Goal: Information Seeking & Learning: Learn about a topic

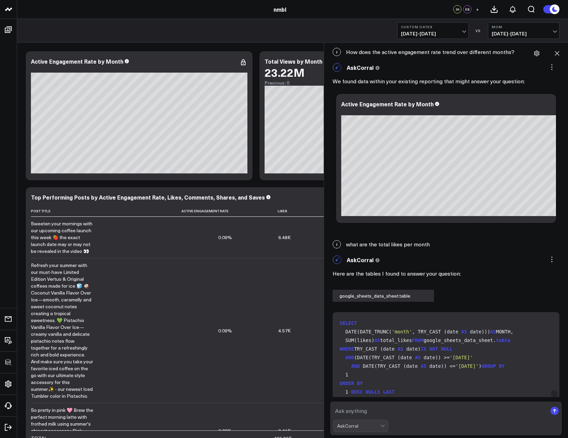
scroll to position [144, 0]
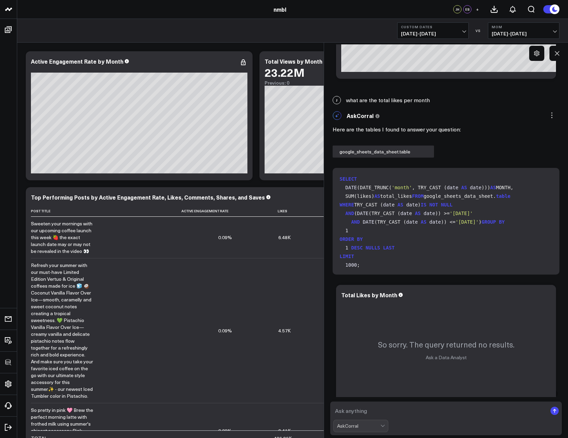
click at [360, 412] on textarea at bounding box center [440, 410] width 214 height 12
type textarea "total likes"
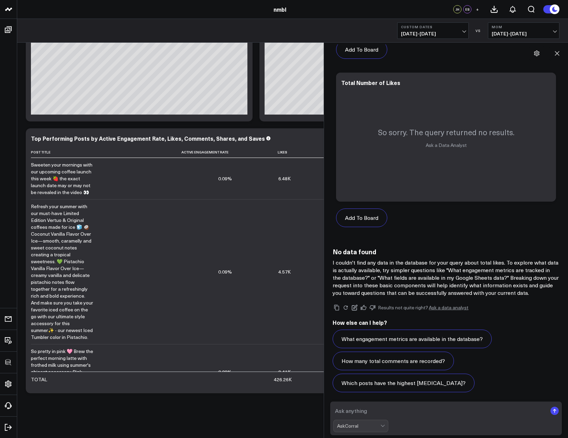
scroll to position [1858, 0]
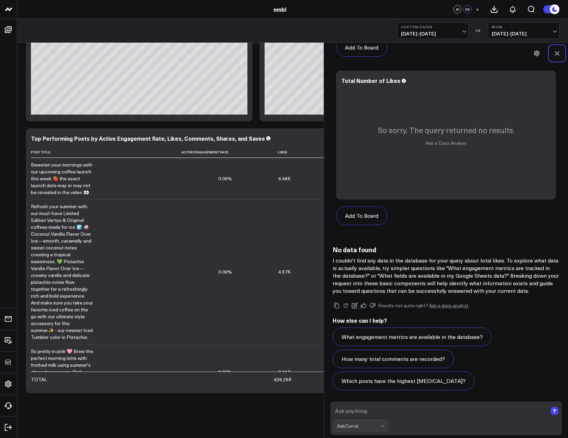
click at [559, 53] on icon at bounding box center [557, 53] width 7 height 7
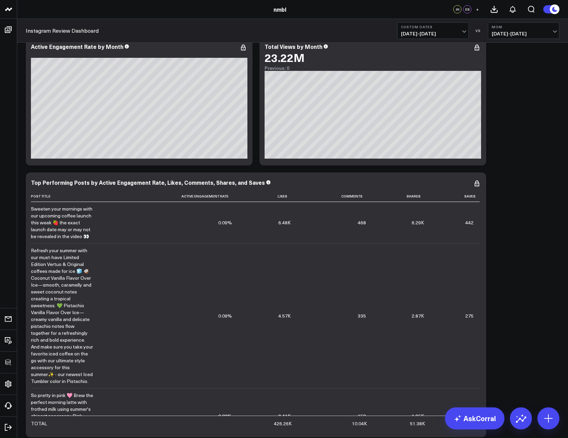
scroll to position [0, 0]
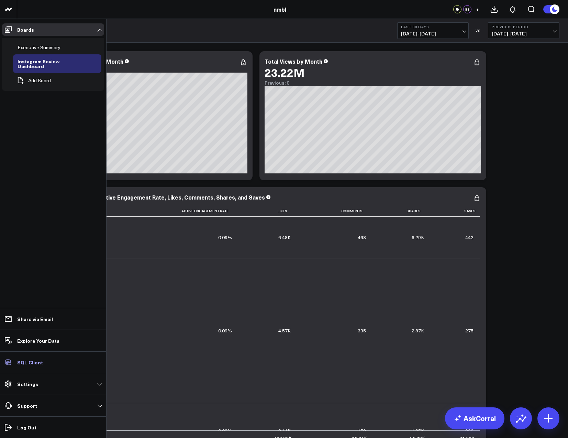
click at [26, 363] on p "SQL Client" at bounding box center [30, 362] width 26 height 6
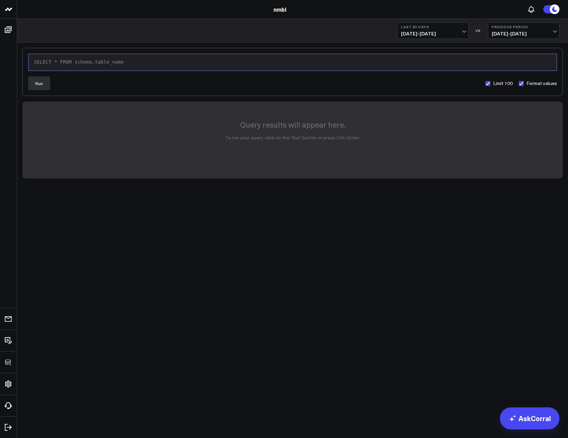
click at [92, 62] on div "SELECT * FROM schema.table_name" at bounding box center [293, 62] width 522 height 7
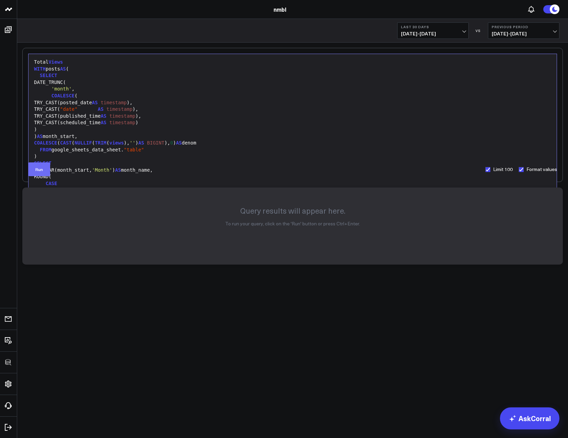
click at [43, 169] on button "Run" at bounding box center [39, 169] width 22 height 14
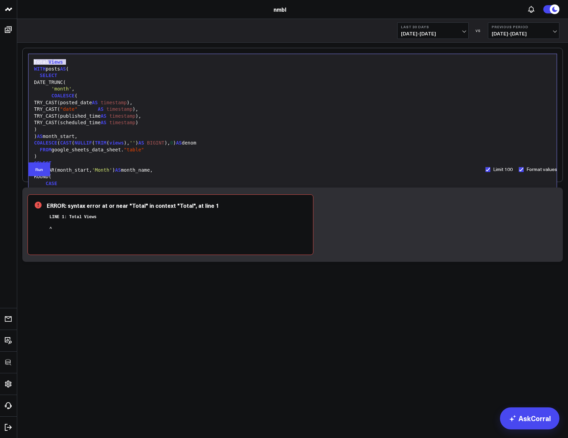
drag, startPoint x: 53, startPoint y: 59, endPoint x: 23, endPoint y: 58, distance: 29.3
click at [23, 58] on div "99 1 2 3 4 5 6 7 8 9 10 11 12 13 14 15 16 17 18 19 20 21 22 › ⌄ Total Views WIT…" at bounding box center [292, 115] width 541 height 134
click at [34, 169] on button "Run" at bounding box center [39, 169] width 22 height 14
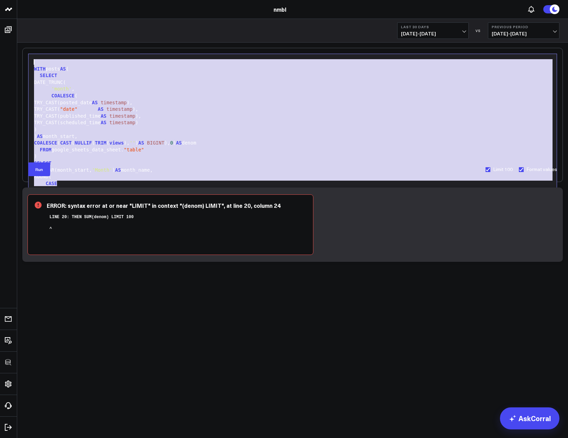
drag, startPoint x: 66, startPoint y: 182, endPoint x: 33, endPoint y: 60, distance: 126.8
click at [33, 60] on div "WITH posts AS ( SELECT DATE_TRUNC( 'month' , COALESCE ( TRY_CAST(posted_date AS…" at bounding box center [293, 132] width 522 height 151
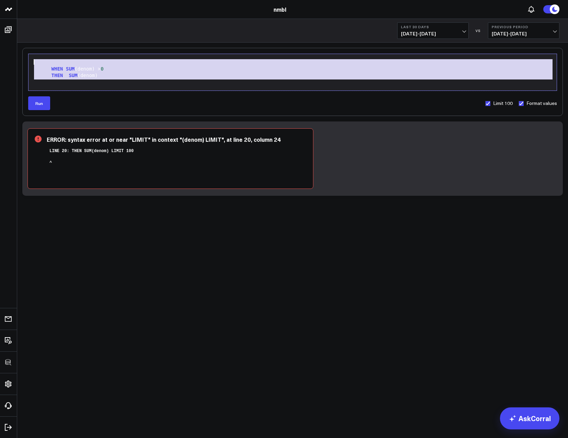
drag, startPoint x: 136, startPoint y: 80, endPoint x: 54, endPoint y: 61, distance: 84.4
click at [48, 59] on div "WHEN SUM (denom) > 0 THEN SUM (denom)" at bounding box center [293, 72] width 522 height 30
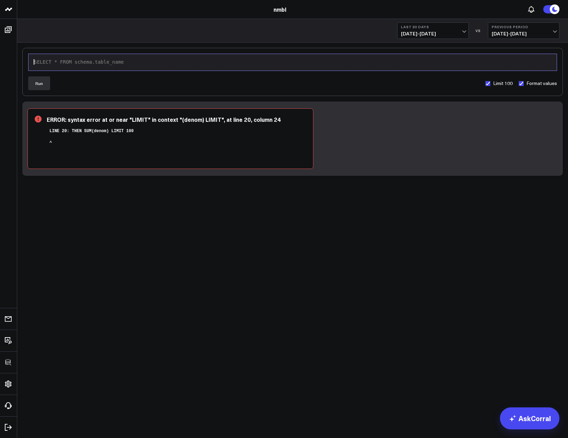
click at [88, 60] on div "SELECT * FROM schema.table_name" at bounding box center [293, 62] width 522 height 7
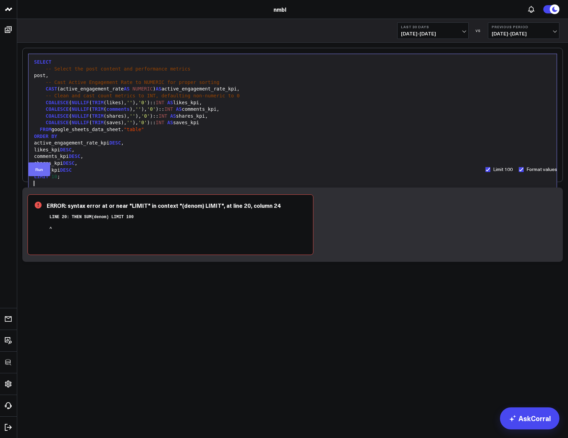
click at [33, 171] on button "Run" at bounding box center [39, 169] width 22 height 14
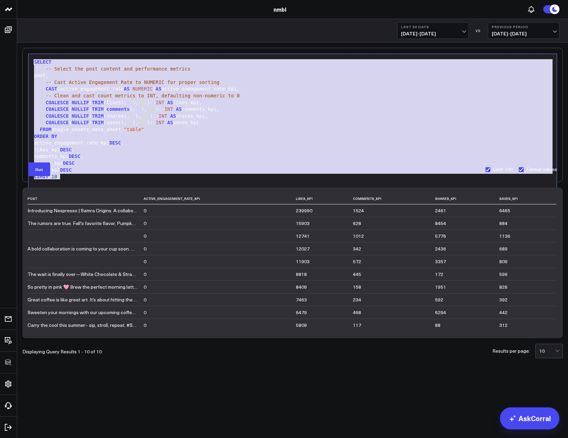
drag, startPoint x: 44, startPoint y: 149, endPoint x: 22, endPoint y: 58, distance: 93.5
click at [22, 58] on div "Selection deleted 99 1 2 3 4 5 6 7 8 9 10 11 12 13 14 15 16 17 18 19 › ⌄ SELECT…" at bounding box center [292, 221] width 551 height 357
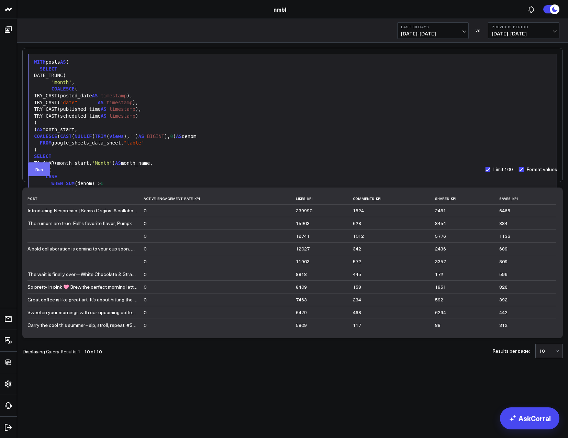
click at [39, 167] on button "Run" at bounding box center [39, 169] width 22 height 14
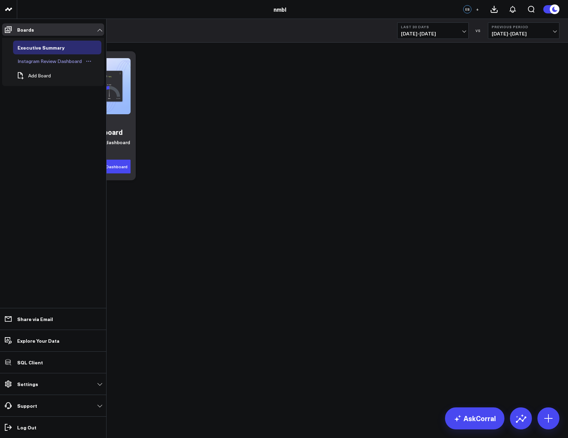
click at [39, 56] on link "Instagram Review Dashboard" at bounding box center [55, 61] width 84 height 14
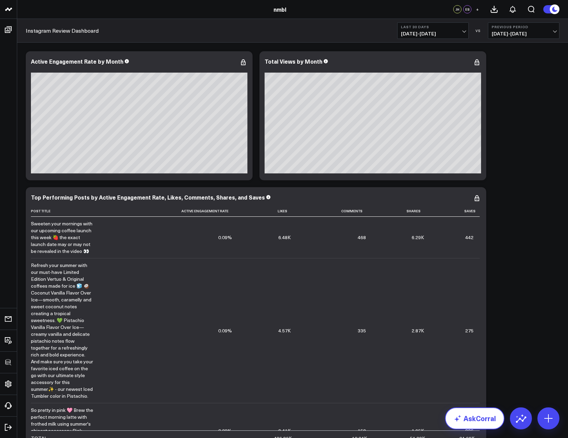
click at [488, 418] on link "AskCorral" at bounding box center [474, 418] width 59 height 22
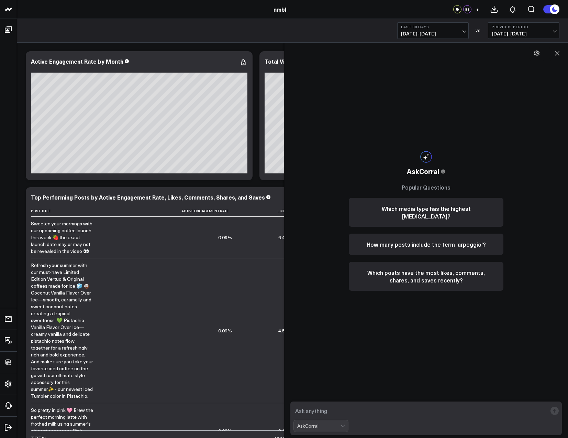
click at [327, 410] on textarea at bounding box center [421, 410] width 254 height 12
click at [325, 410] on textarea at bounding box center [421, 410] width 254 height 12
type textarea "Total Likes sum"
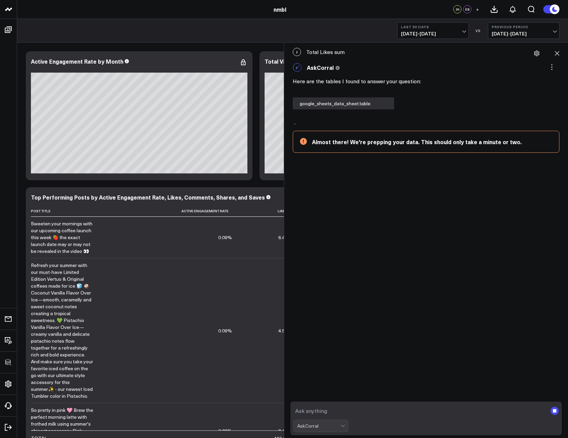
scroll to position [37, 0]
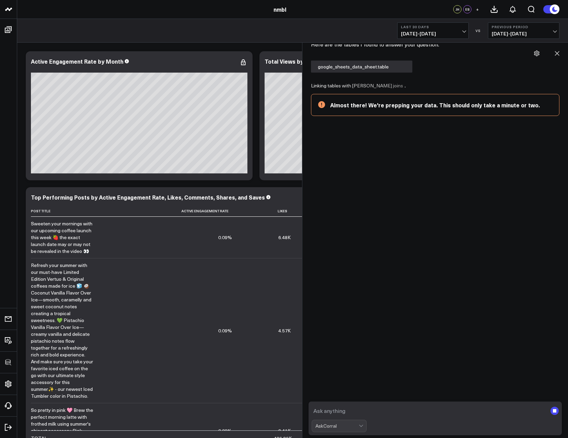
click at [302, 303] on body "100525 Test 100625-2 3725 Test 829 Studios Accenture Acme Industrial Activant C…" at bounding box center [284, 248] width 568 height 496
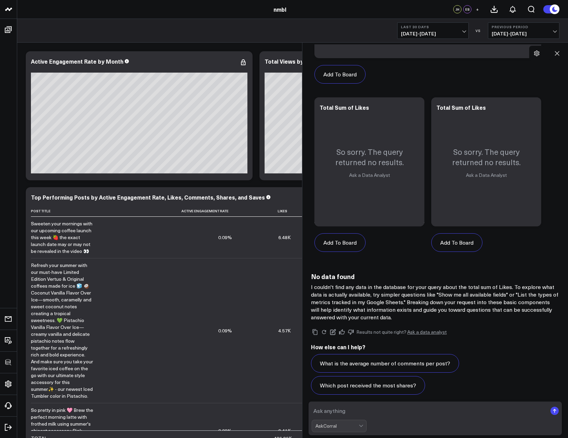
scroll to position [312, 0]
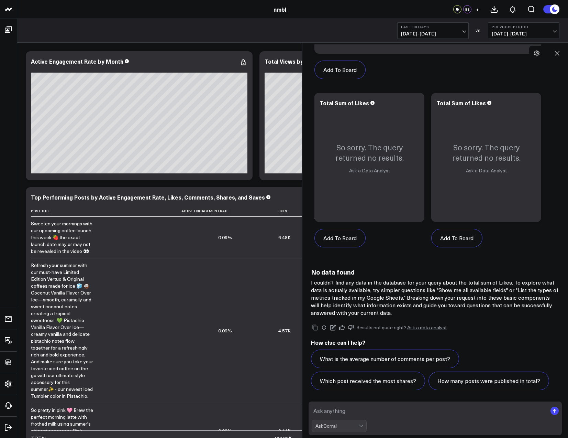
click at [344, 410] on textarea at bounding box center [430, 410] width 236 height 12
type textarea "Average Active Engagement Rate"
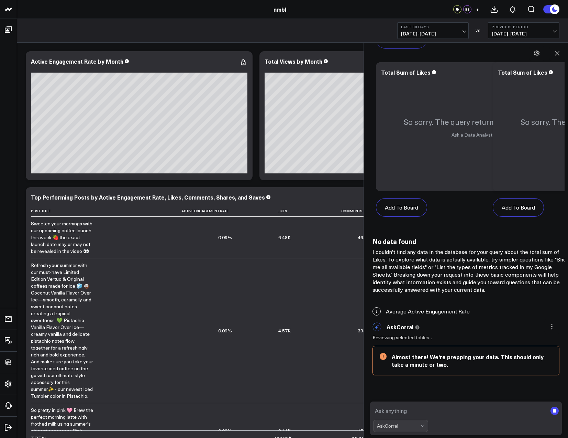
scroll to position [402, 0]
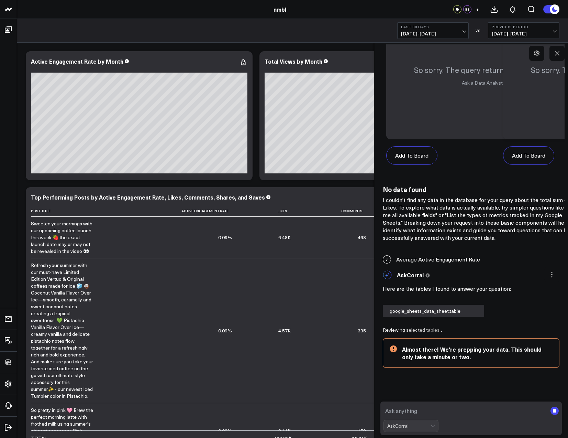
click at [374, 274] on body "100525 Test 100625-2 3725 Test 829 Studios Accenture Acme Industrial Activant C…" at bounding box center [284, 248] width 568 height 496
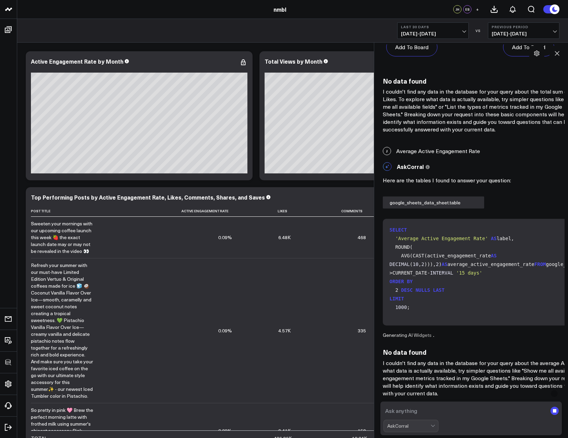
scroll to position [529, 0]
click at [417, 412] on textarea at bounding box center [466, 410] width 164 height 12
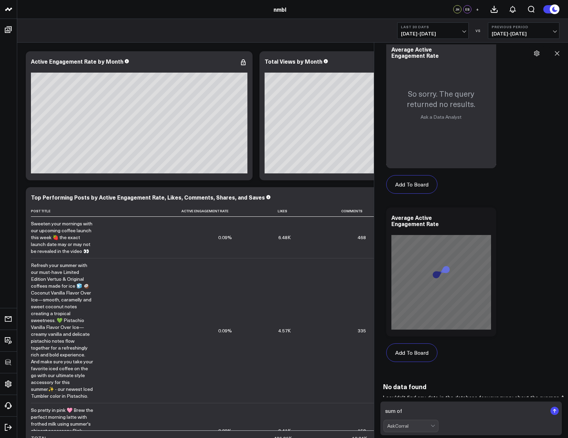
scroll to position [1127, 0]
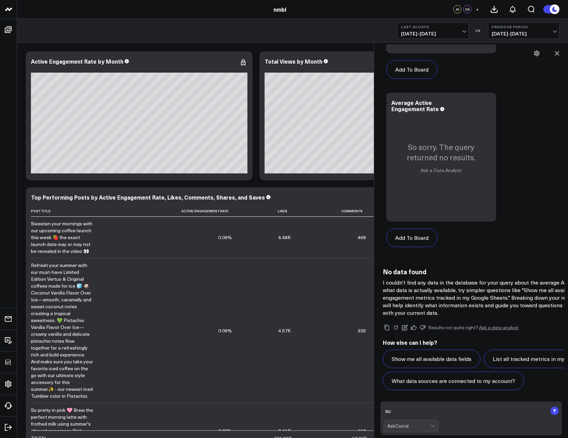
type textarea "s"
type textarea "count of all comments"
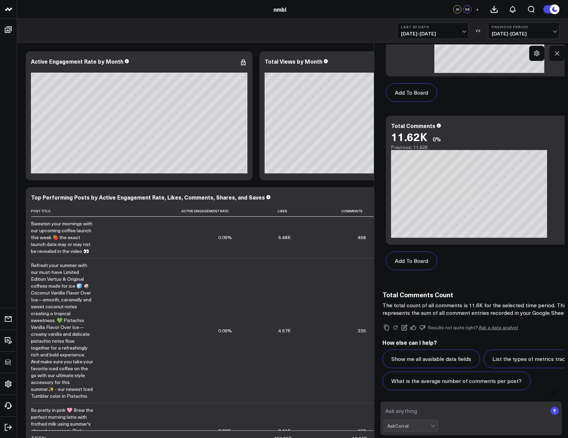
scroll to position [1877, 0]
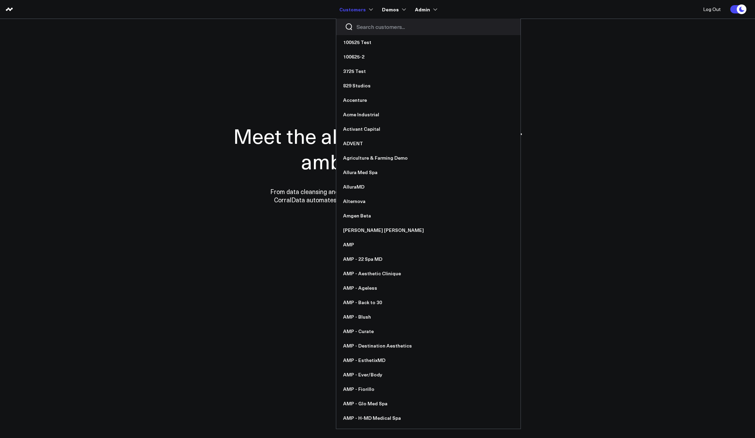
click at [374, 27] on input "Search customers input" at bounding box center [434, 27] width 155 height 8
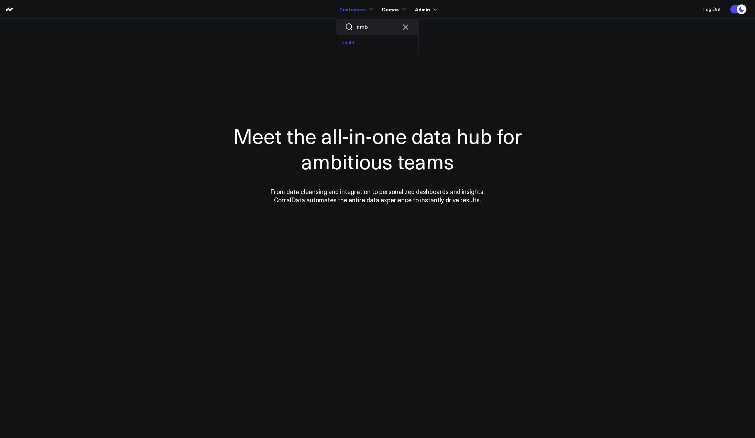
type input "nmb"
click at [362, 41] on link "nmbl" at bounding box center [377, 42] width 82 height 14
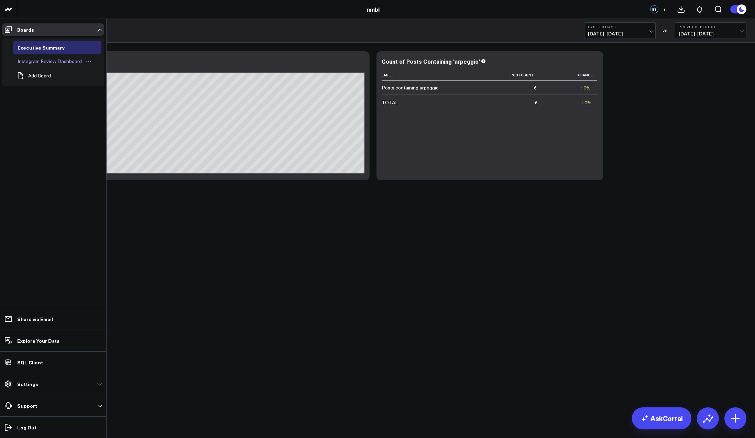
click at [33, 61] on div "Instagram Review Dashboard" at bounding box center [50, 61] width 68 height 8
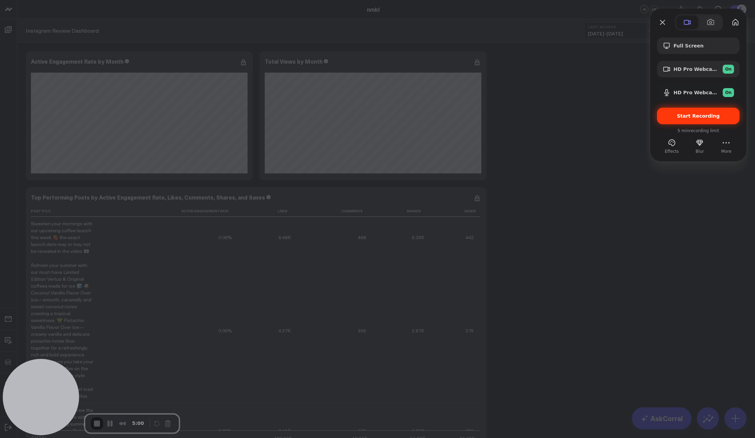
click at [694, 118] on span "Start Recording" at bounding box center [698, 116] width 43 height 6
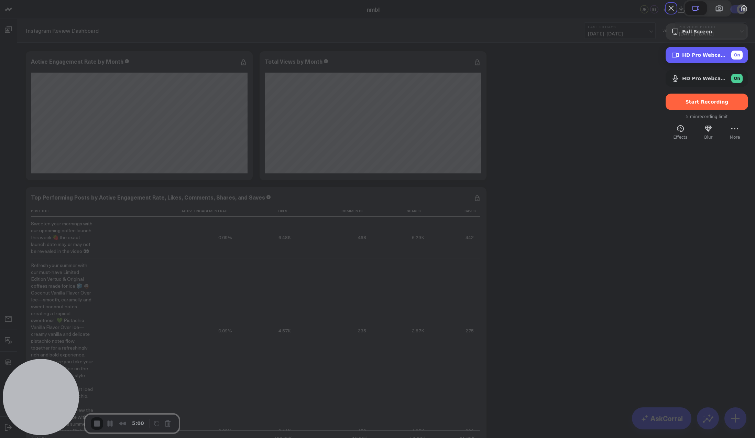
click at [713, 58] on span "HD Pro Webcam C920 (046d:082d)" at bounding box center [704, 55] width 44 height 6
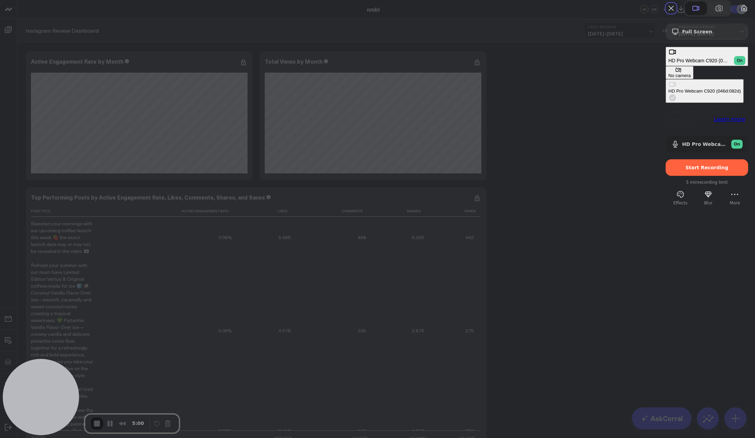
click at [666, 72] on button "No camera" at bounding box center [680, 72] width 28 height 13
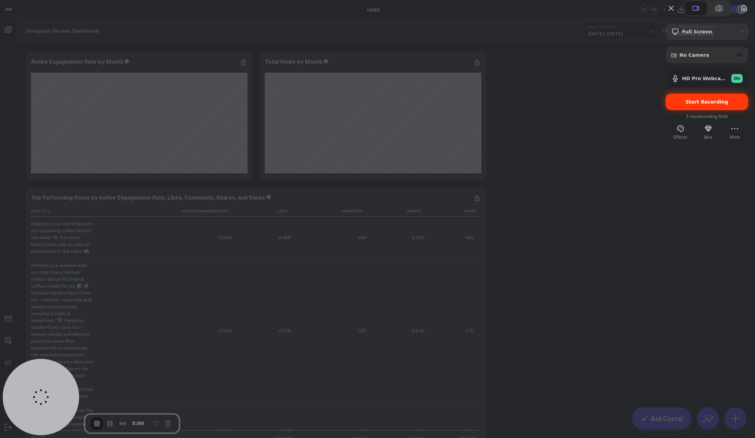
click at [695, 105] on span "Start Recording" at bounding box center [707, 102] width 43 height 6
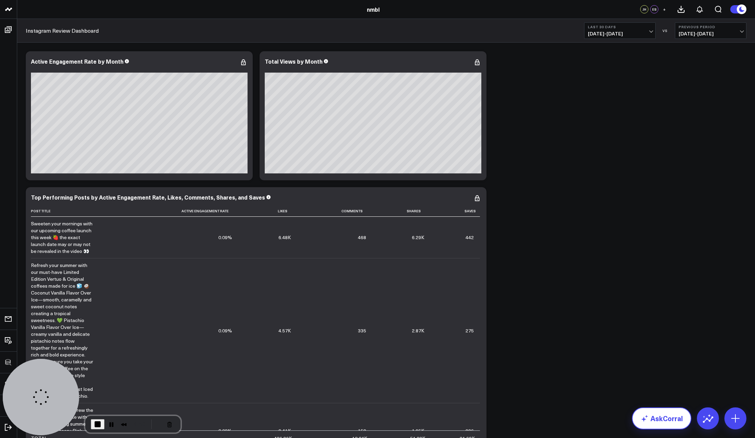
click at [668, 420] on link "AskCorral" at bounding box center [661, 418] width 59 height 22
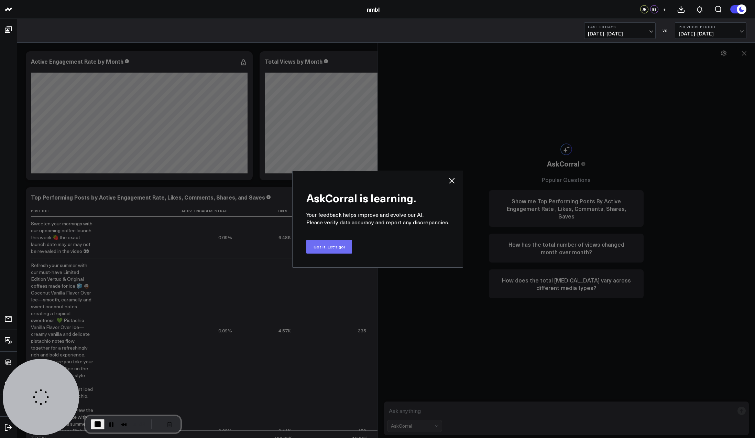
click at [329, 249] on button "Got it. Let's go!" at bounding box center [329, 247] width 46 height 14
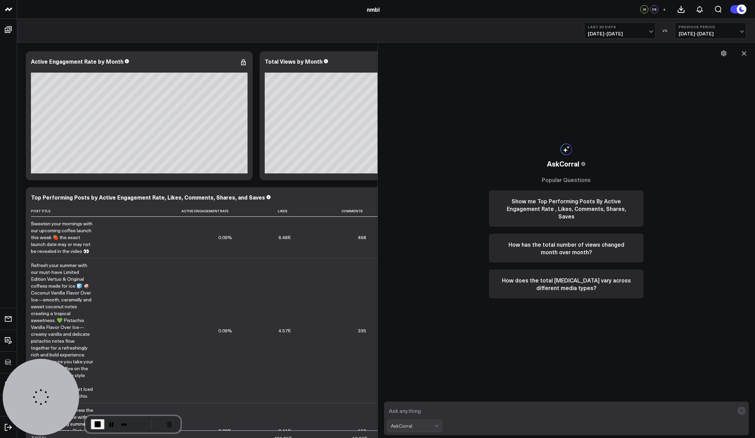
drag, startPoint x: 414, startPoint y: 409, endPoint x: 419, endPoint y: 409, distance: 4.5
click at [414, 409] on textarea at bounding box center [560, 410] width 347 height 12
type textarea "Total Likes"
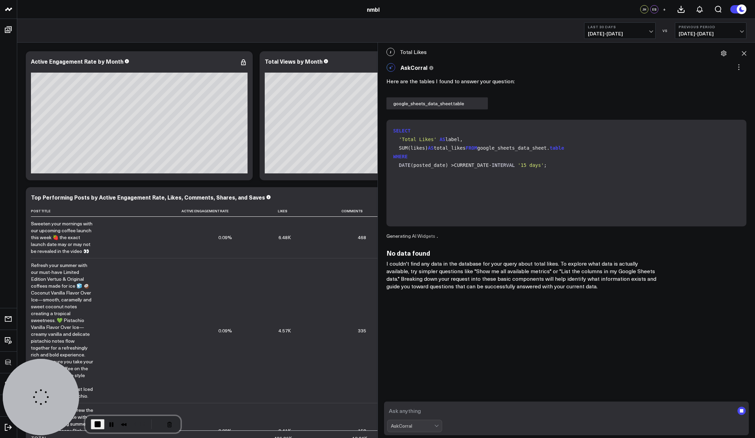
click at [412, 413] on textarea at bounding box center [560, 410] width 347 height 12
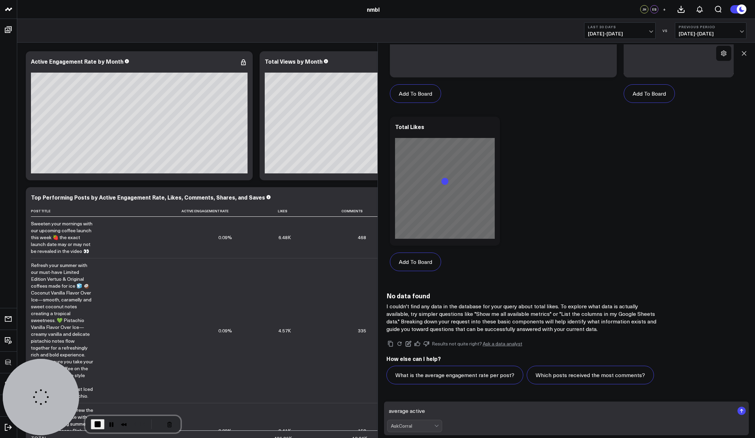
scroll to position [304, 0]
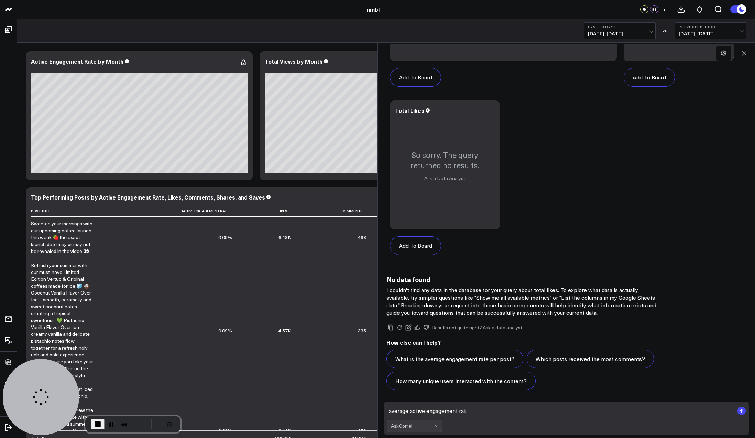
type textarea "average active engagement rate"
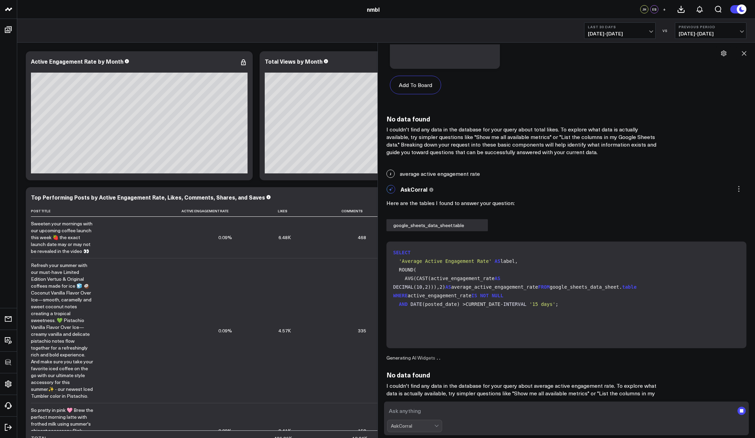
scroll to position [480, 0]
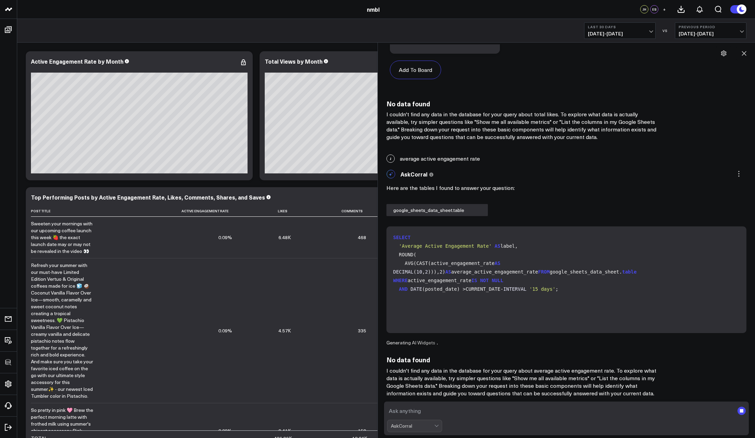
click at [425, 413] on textarea at bounding box center [560, 410] width 347 height 12
type textarea "t"
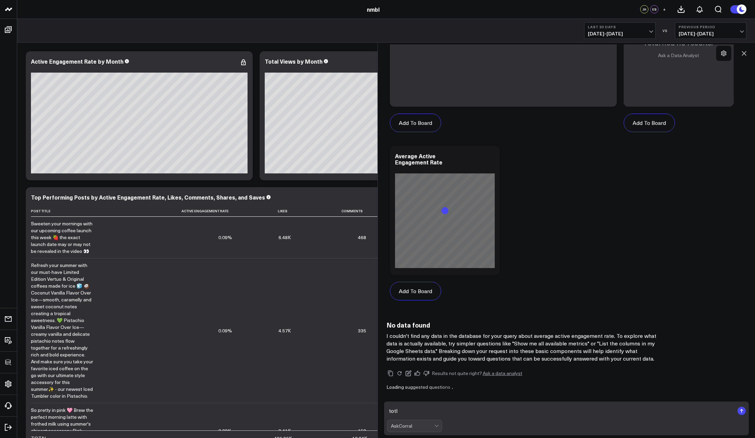
scroll to position [869, 0]
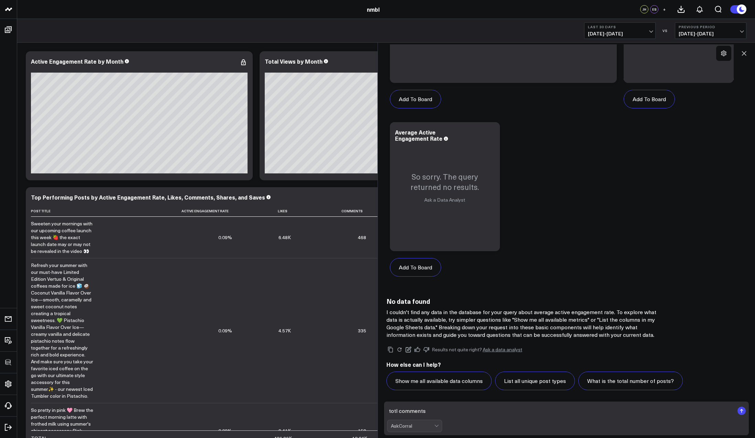
click at [395, 410] on textarea "totl comments" at bounding box center [560, 410] width 347 height 12
type textarea "total comments"
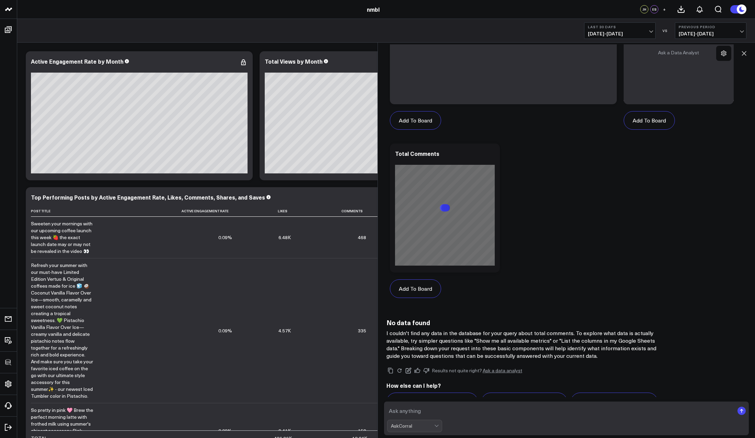
scroll to position [1456, 0]
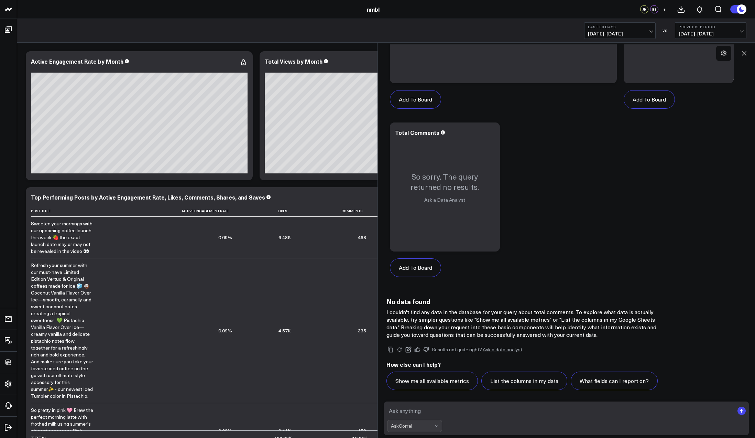
click at [421, 409] on textarea at bounding box center [560, 410] width 347 height 12
type textarea "sum of likes"
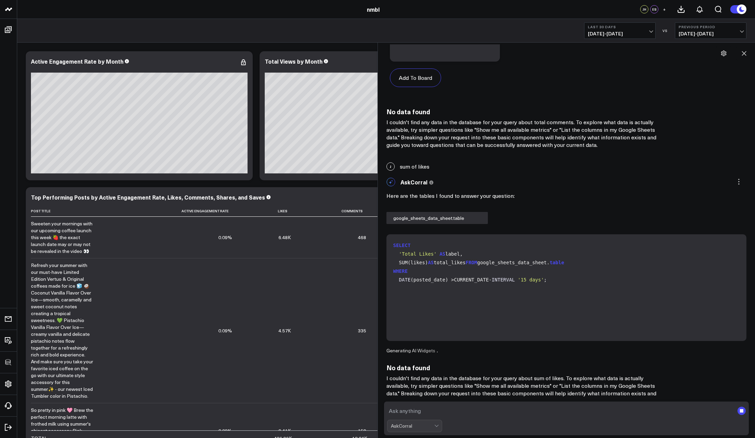
scroll to position [1653, 0]
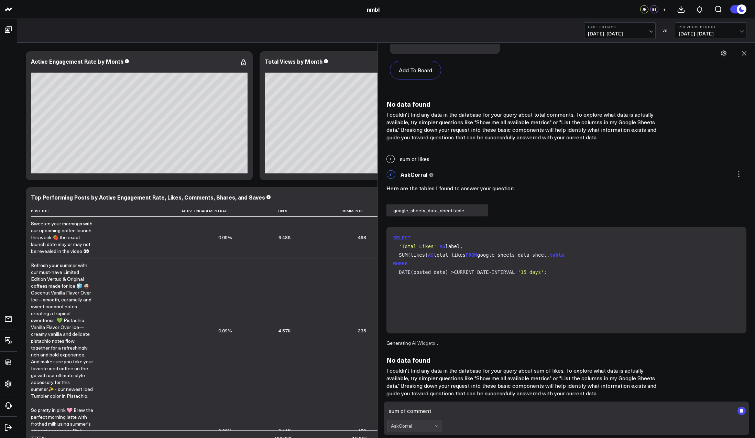
type textarea "sum of comments"
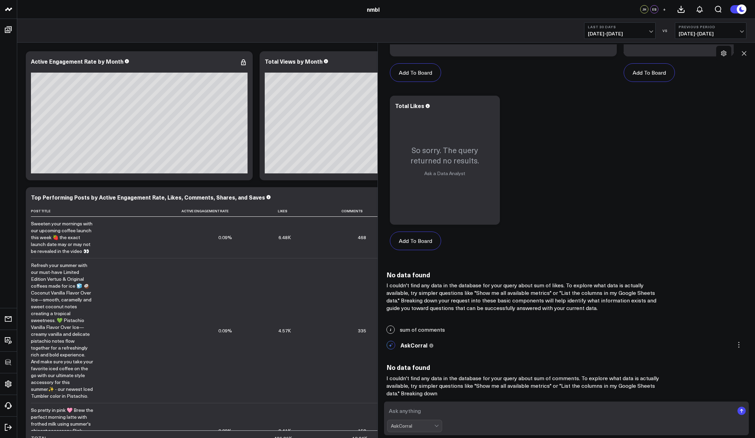
scroll to position [2077, 0]
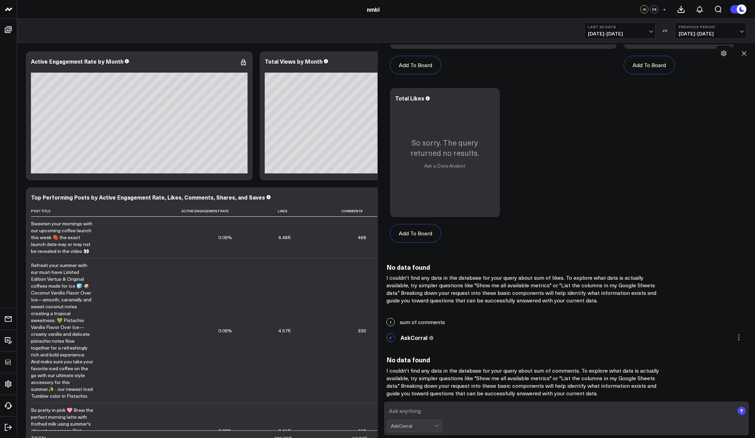
click at [418, 412] on textarea at bounding box center [560, 410] width 347 height 12
type textarea "count of comments"
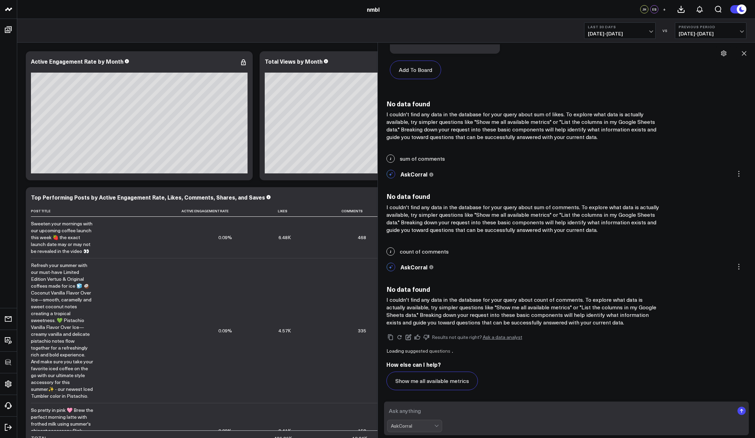
scroll to position [2228, 0]
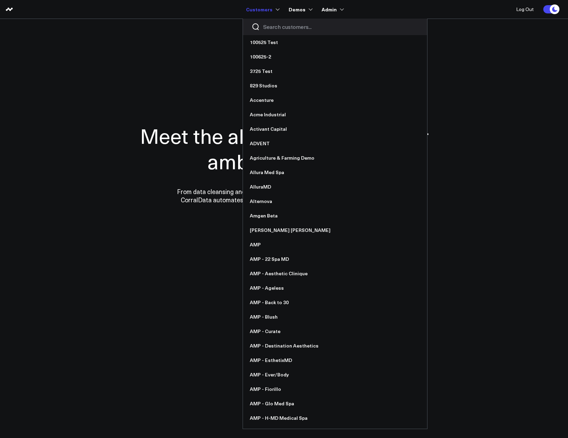
click at [269, 29] on input "Search customers input" at bounding box center [340, 27] width 155 height 8
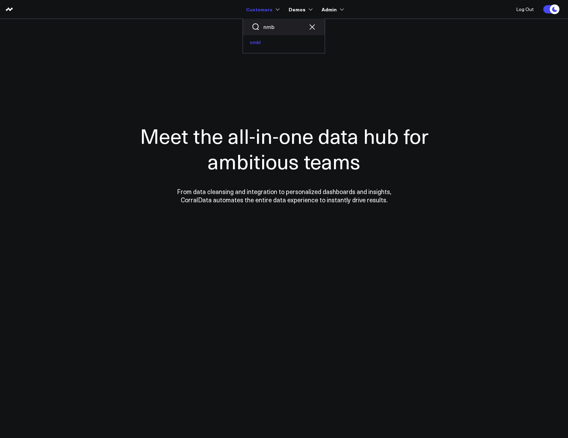
type input "nmb"
click at [256, 42] on link "nmbl" at bounding box center [284, 42] width 82 height 14
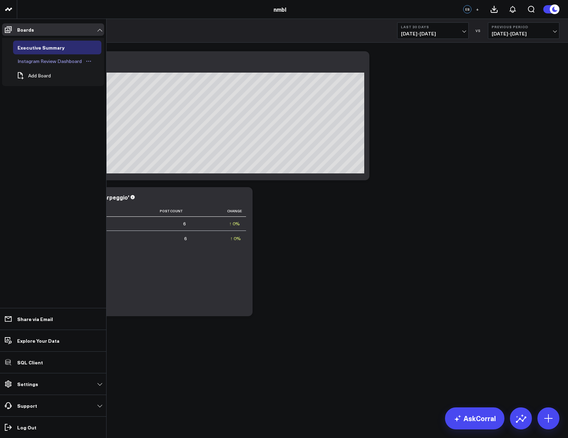
click at [44, 63] on div "Instagram Review Dashboard" at bounding box center [50, 61] width 68 height 8
